Goal: Task Accomplishment & Management: Use online tool/utility

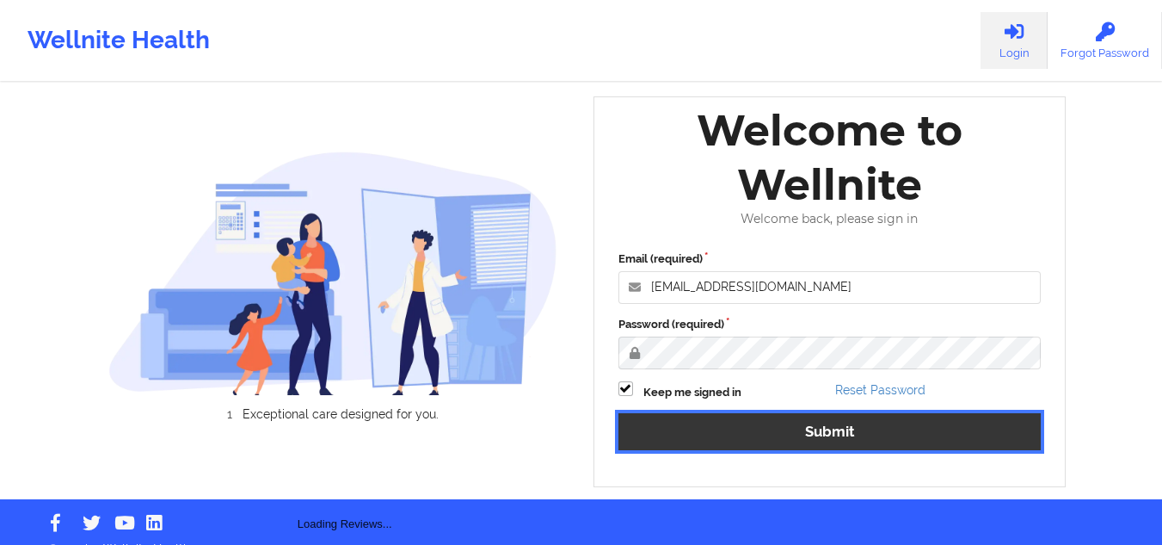
click at [699, 436] on button "Submit" at bounding box center [830, 431] width 423 height 37
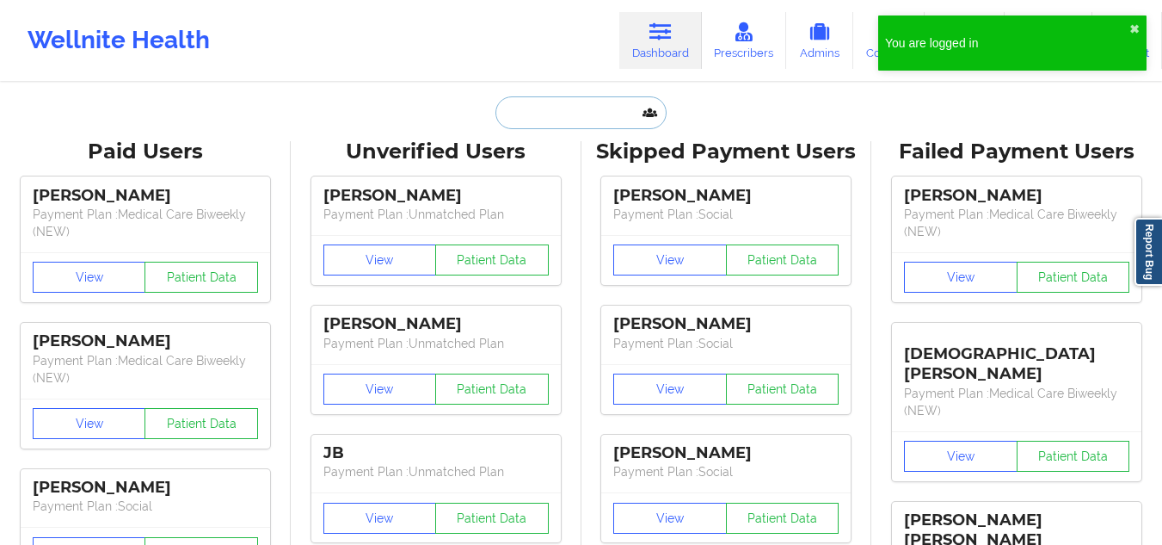
click at [553, 98] on input "text" at bounding box center [581, 112] width 170 height 33
paste input "[PHONE_NUMBER]"
type input "[PHONE_NUMBER]"
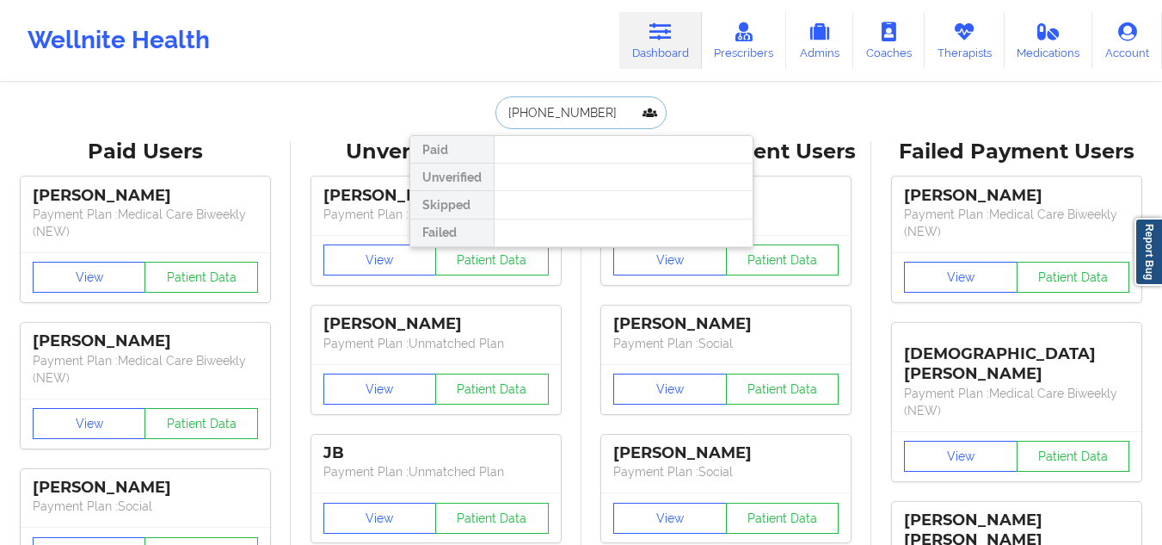
drag, startPoint x: 604, startPoint y: 108, endPoint x: 491, endPoint y: 119, distance: 113.3
click at [496, 119] on div "[PHONE_NUMBER]" at bounding box center [581, 112] width 170 height 33
